Goal: Entertainment & Leisure: Consume media (video, audio)

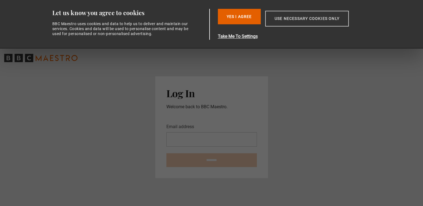
click at [318, 17] on button "Use necessary cookies only" at bounding box center [307, 19] width 84 height 16
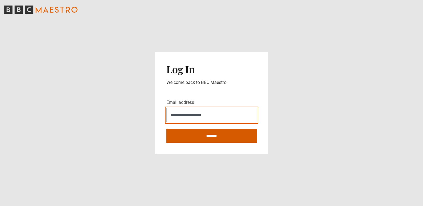
type input "**********"
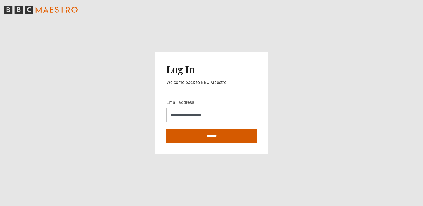
click at [198, 136] on input "********" at bounding box center [211, 136] width 90 height 14
type input "**********"
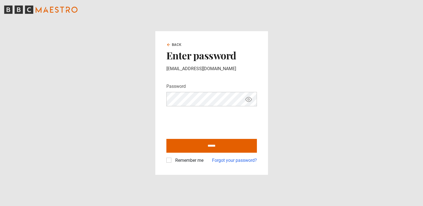
click at [248, 99] on icon "Show password" at bounding box center [249, 100] width 2 height 2
click at [212, 145] on input "******" at bounding box center [211, 146] width 90 height 14
type input "**********"
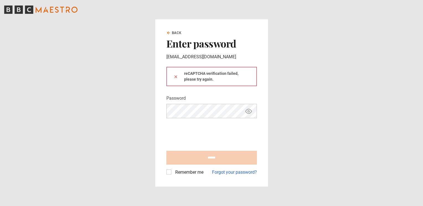
click at [249, 112] on icon "Show password" at bounding box center [249, 112] width 2 height 2
click at [247, 112] on icon "Hide password" at bounding box center [248, 111] width 7 height 7
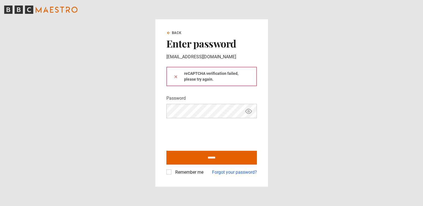
click at [247, 111] on icon "Show password" at bounding box center [248, 111] width 7 height 7
click at [210, 158] on input "******" at bounding box center [211, 158] width 90 height 14
type input "**********"
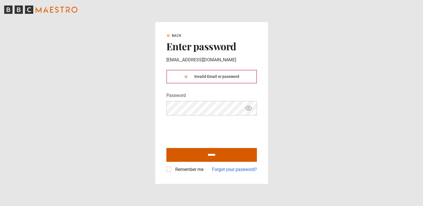
click at [210, 156] on input "******" at bounding box center [211, 155] width 90 height 14
type input "**********"
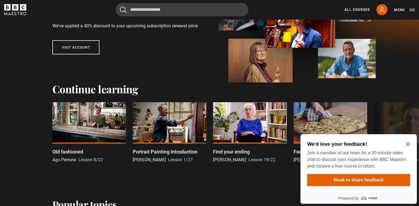
scroll to position [78, 0]
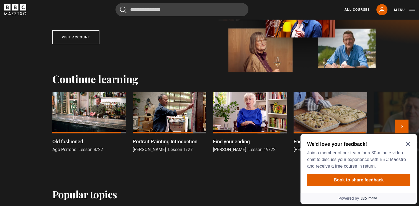
click at [165, 136] on link "Portrait Painting Introduction Jonathan Yeo Lesson 1/27" at bounding box center [169, 122] width 74 height 61
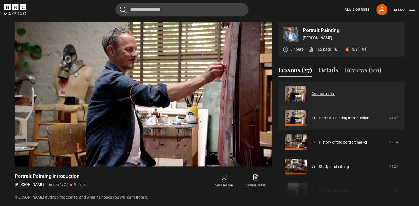
scroll to position [222, 0]
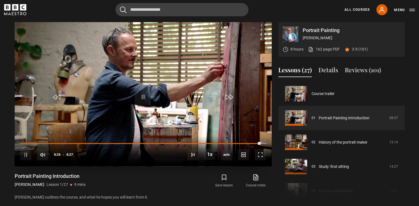
click at [253, 141] on div "10s Skip Back 10 seconds Pause 10s Skip Forward 10 seconds Loaded : 100.00% 8:2…" at bounding box center [143, 151] width 257 height 31
click at [258, 153] on span "Video Player" at bounding box center [259, 154] width 11 height 11
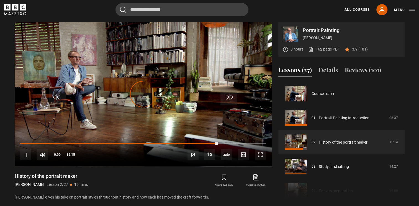
scroll to position [24, 0]
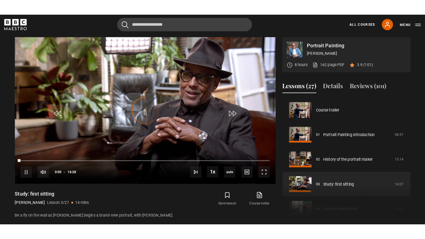
scroll to position [49, 0]
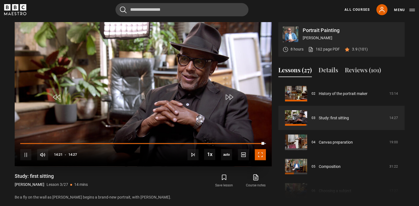
click at [262, 155] on span "Video Player" at bounding box center [259, 154] width 11 height 11
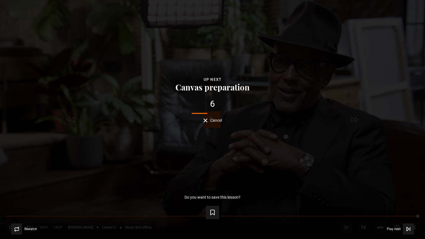
click at [104, 206] on div "Lesson Completed Up next Canvas preparation 6 Cancel Do you want to save this l…" at bounding box center [212, 119] width 425 height 239
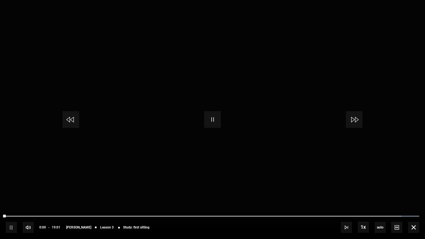
click at [93, 206] on div "10s Skip Back 10 seconds Pause 10s Skip Forward 10 seconds Loaded : 100.00% 05:…" at bounding box center [212, 223] width 425 height 31
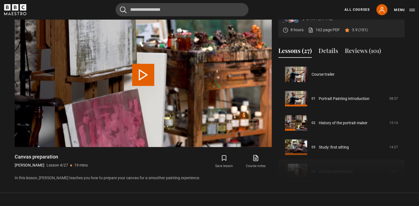
scroll to position [73, 0]
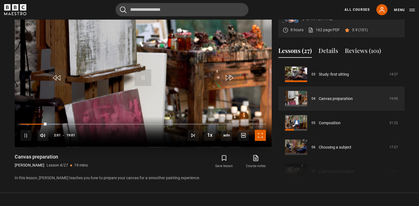
drag, startPoint x: 260, startPoint y: 135, endPoint x: 261, endPoint y: 155, distance: 20.5
click at [260, 135] on span "Video Player" at bounding box center [259, 135] width 11 height 11
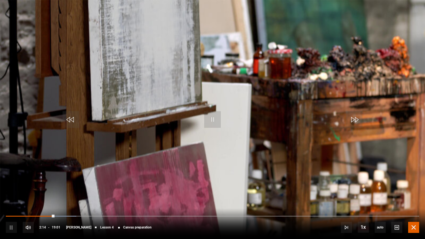
click at [415, 206] on span "Video Player" at bounding box center [413, 227] width 11 height 11
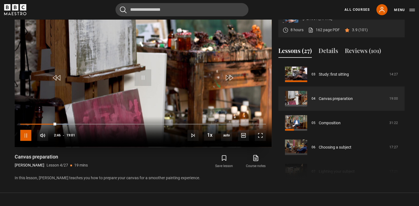
click at [26, 132] on span "Video Player" at bounding box center [25, 135] width 11 height 11
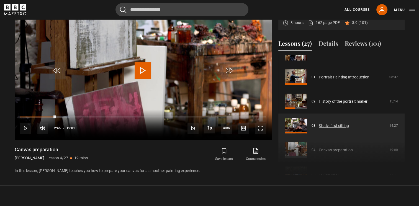
scroll to position [0, 0]
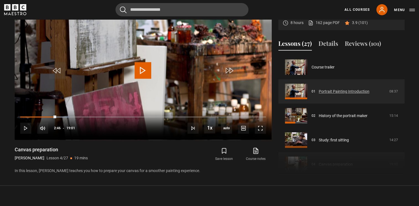
click at [326, 91] on link "Portrait Painting Introduction" at bounding box center [343, 92] width 51 height 6
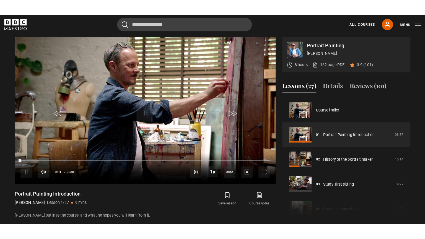
scroll to position [222, 0]
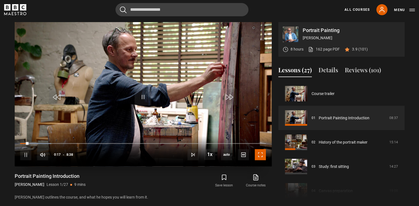
drag, startPoint x: 260, startPoint y: 155, endPoint x: 261, endPoint y: 175, distance: 20.5
click at [260, 155] on span "Video Player" at bounding box center [259, 154] width 11 height 11
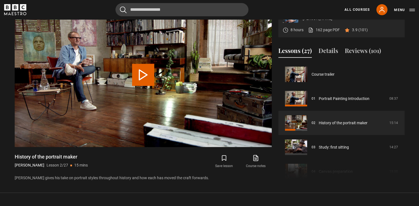
scroll to position [24, 0]
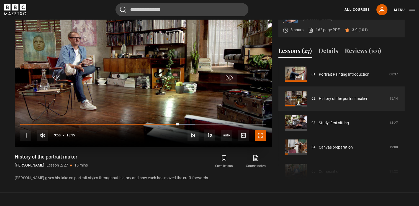
click at [261, 136] on span "Video Player" at bounding box center [259, 135] width 11 height 11
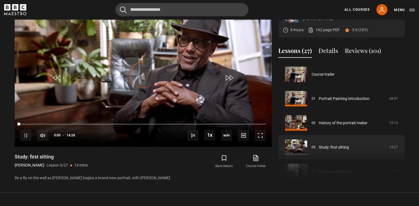
scroll to position [49, 0]
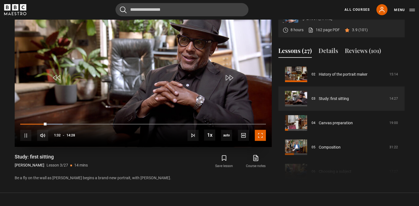
click at [261, 134] on span "Video Player" at bounding box center [259, 135] width 11 height 11
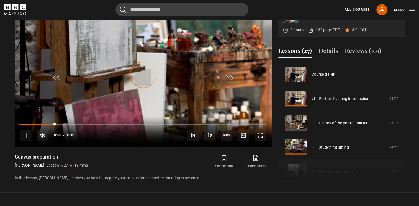
scroll to position [73, 0]
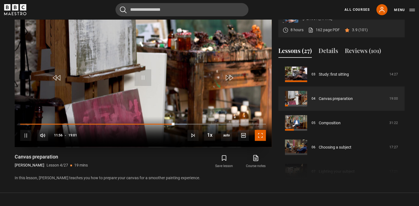
drag, startPoint x: 261, startPoint y: 137, endPoint x: 262, endPoint y: 157, distance: 20.5
click at [261, 137] on span "Video Player" at bounding box center [259, 135] width 11 height 11
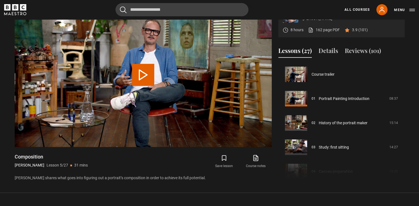
scroll to position [97, 0]
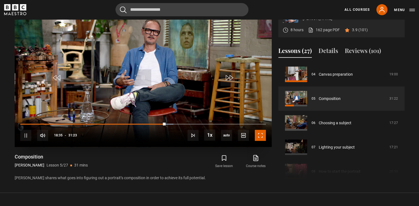
click at [258, 136] on span "Video Player" at bounding box center [259, 135] width 11 height 11
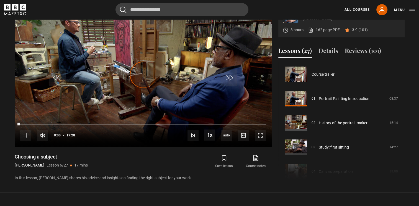
scroll to position [122, 0]
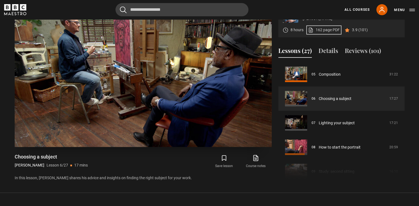
drag, startPoint x: 283, startPoint y: 22, endPoint x: 258, endPoint y: 42, distance: 32.4
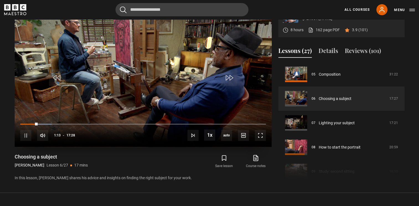
drag, startPoint x: 258, startPoint y: 42, endPoint x: 233, endPoint y: 122, distance: 83.2
click at [233, 122] on video-js "Video Player is loading. Play Lesson Choosing a subject 10s Skip Back 10 second…" at bounding box center [143, 75] width 257 height 144
drag, startPoint x: 261, startPoint y: 132, endPoint x: 262, endPoint y: 153, distance: 20.5
click at [260, 132] on span "Video Player" at bounding box center [259, 135] width 11 height 11
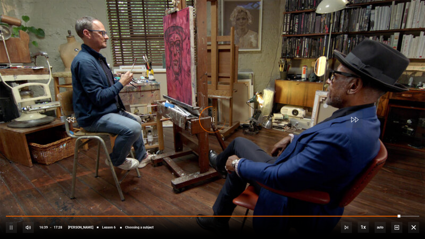
click at [214, 118] on div "Video Player is loading." at bounding box center [213, 120] width 28 height 28
click at [213, 118] on div "Video Player is loading." at bounding box center [213, 120] width 28 height 28
drag, startPoint x: 334, startPoint y: 182, endPoint x: 355, endPoint y: 201, distance: 28.8
click at [346, 199] on video "Video Player" at bounding box center [212, 119] width 425 height 239
click at [415, 206] on span "Video Player" at bounding box center [413, 227] width 11 height 11
